Goal: Browse casually: Explore the website without a specific task or goal

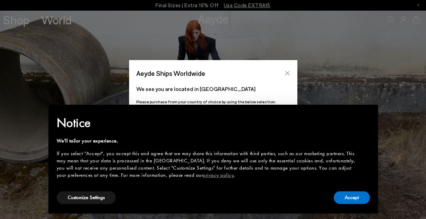
click at [285, 72] on icon "Close" at bounding box center [287, 72] width 5 height 5
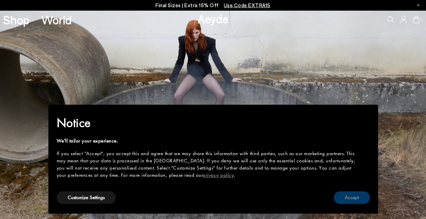
drag, startPoint x: 349, startPoint y: 197, endPoint x: 343, endPoint y: 202, distance: 7.4
drag, startPoint x: 343, startPoint y: 202, endPoint x: 318, endPoint y: 181, distance: 32.0
click at [318, 181] on div "Notice We'll tailor your experience. If you select "Accept", you accept this an…" at bounding box center [213, 151] width 313 height 77
drag, startPoint x: 351, startPoint y: 196, endPoint x: 342, endPoint y: 83, distance: 114.1
click at [342, 83] on img at bounding box center [213, 114] width 426 height 209
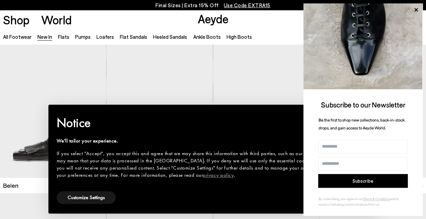
click at [231, 57] on img "1 / 6" at bounding box center [266, 111] width 106 height 134
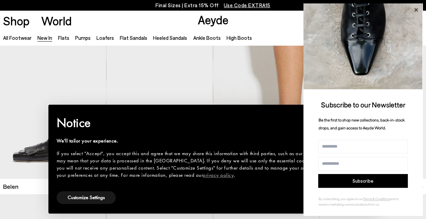
click at [416, 9] on icon at bounding box center [416, 9] width 3 height 3
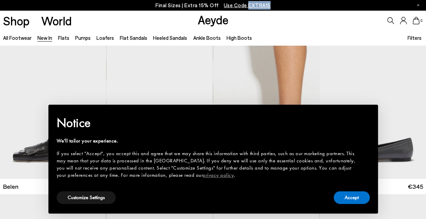
drag, startPoint x: 273, startPoint y: 4, endPoint x: 249, endPoint y: 5, distance: 24.7
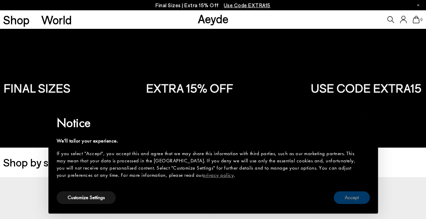
drag, startPoint x: 352, startPoint y: 198, endPoint x: 343, endPoint y: 198, distance: 8.2
drag, startPoint x: 343, startPoint y: 198, endPoint x: 222, endPoint y: 189, distance: 122.3
click at [222, 189] on div "Notice We'll tailor your experience. If you select "Accept", you accept this an…" at bounding box center [213, 151] width 313 height 77
drag, startPoint x: 357, startPoint y: 197, endPoint x: 381, endPoint y: 127, distance: 74.7
drag, startPoint x: 381, startPoint y: 127, endPoint x: 130, endPoint y: 72, distance: 257.3
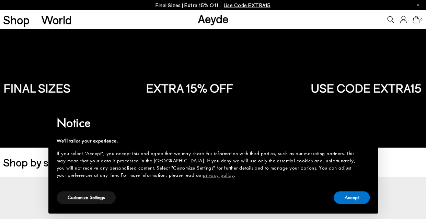
click at [130, 72] on img at bounding box center [213, 88] width 426 height 119
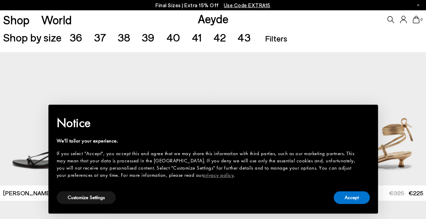
scroll to position [138, 0]
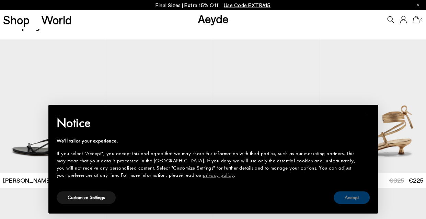
click at [355, 198] on button "Accept" at bounding box center [352, 197] width 36 height 13
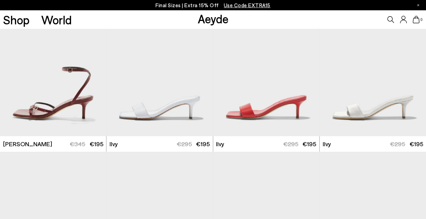
scroll to position [774, 0]
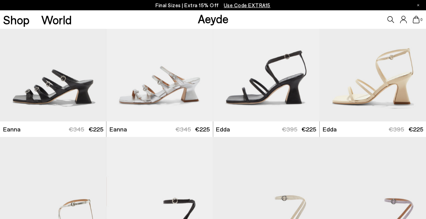
scroll to position [2015, 0]
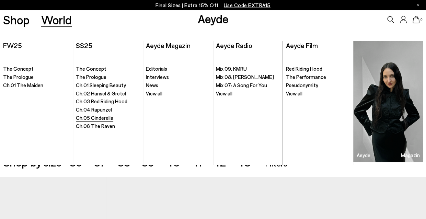
click at [110, 118] on span "Ch.05 Cinderella" at bounding box center [94, 118] width 37 height 6
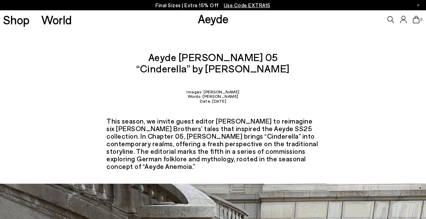
drag, startPoint x: 428, startPoint y: 16, endPoint x: 424, endPoint y: 31, distance: 15.2
click at [424, 31] on html "Your item is added to cart. View Cart × Final Sizes | Extra 15% Off Use Code EX…" at bounding box center [213, 109] width 426 height 219
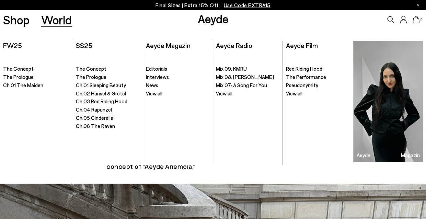
click at [101, 108] on span "Ch.04 Rapunzel" at bounding box center [94, 109] width 36 height 6
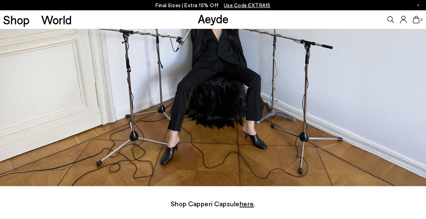
scroll to position [2875, 0]
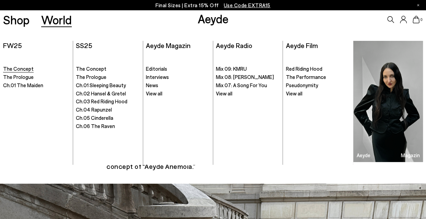
click at [20, 68] on span "The Concept" at bounding box center [18, 69] width 31 height 6
click at [119, 85] on span "Ch.01 Sleeping Beauty" at bounding box center [101, 85] width 50 height 6
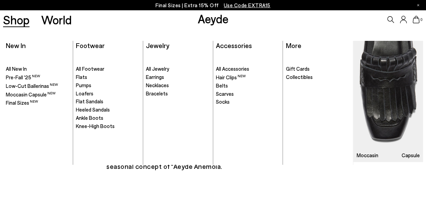
click at [14, 19] on link "Shop" at bounding box center [16, 20] width 26 height 12
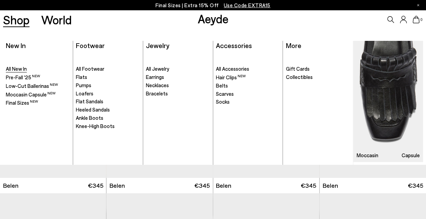
click at [21, 67] on span "All New In" at bounding box center [16, 69] width 21 height 6
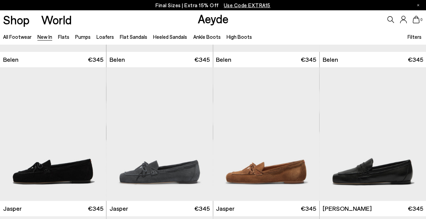
scroll to position [151, 0]
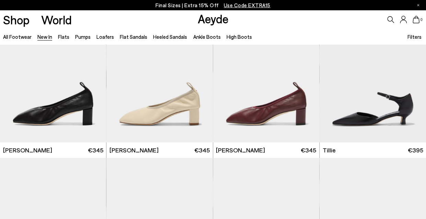
scroll to position [1081, 0]
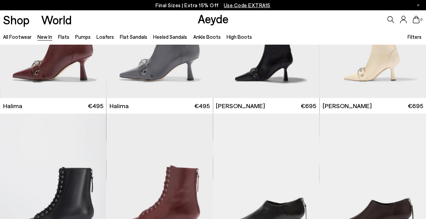
scroll to position [2057, 0]
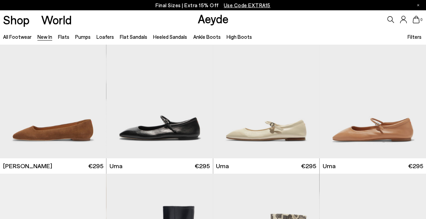
scroll to position [2715, 0]
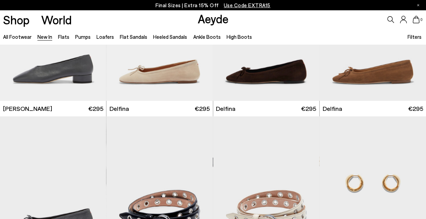
scroll to position [3511, 0]
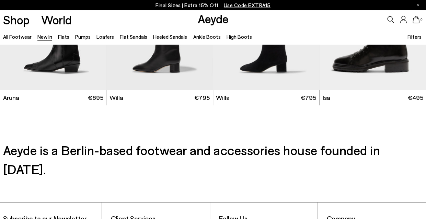
scroll to position [5099, 0]
